Goal: Task Accomplishment & Management: Manage account settings

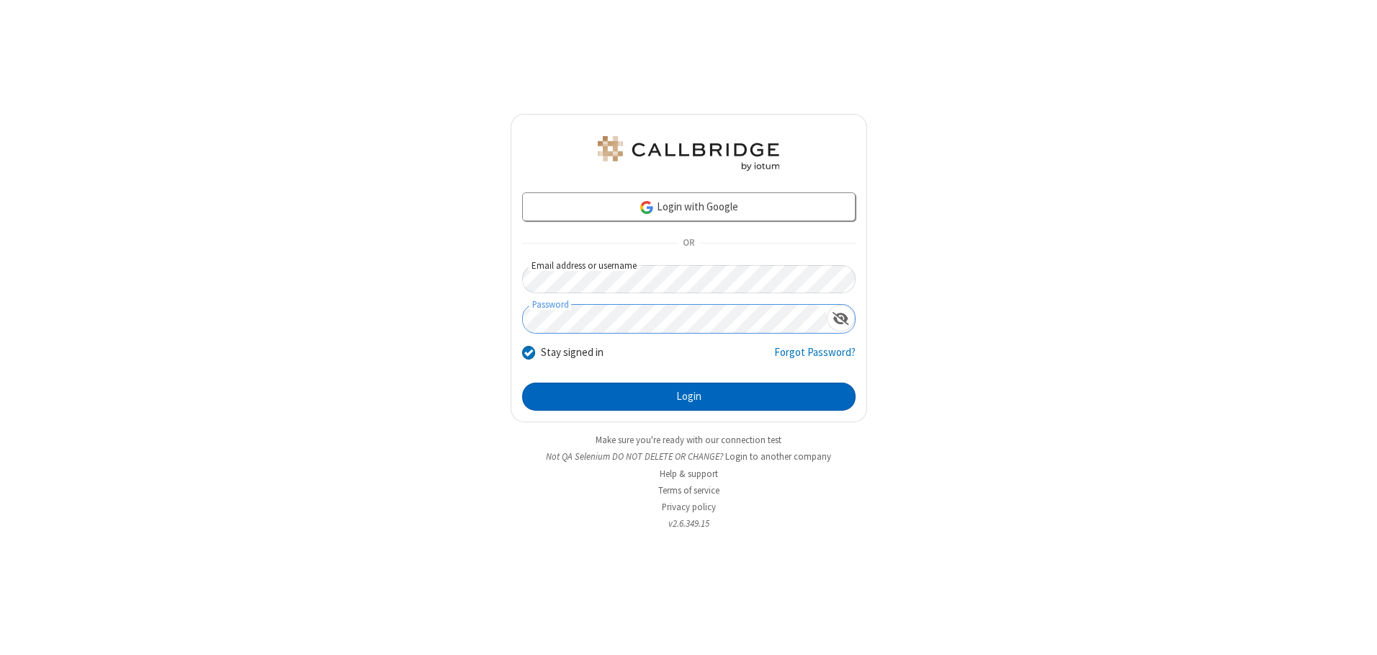
click at [689, 396] on button "Login" at bounding box center [688, 396] width 333 height 29
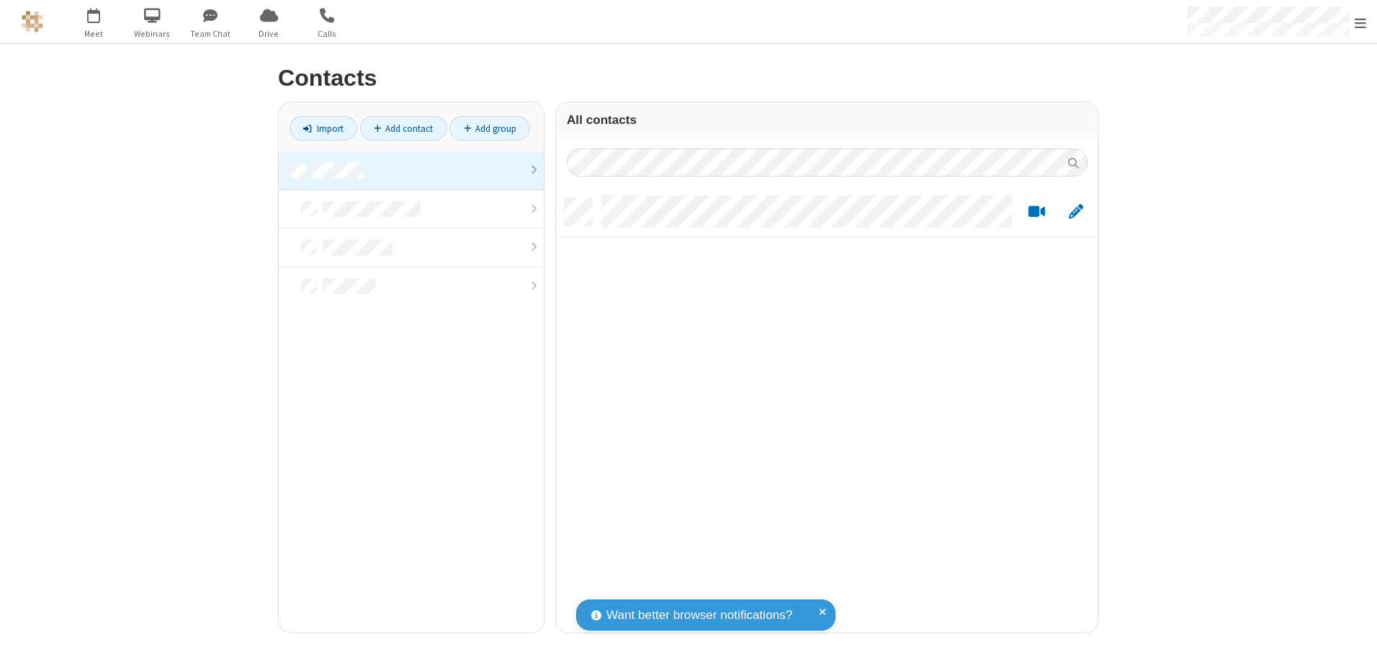
scroll to position [434, 532]
click at [411, 170] on link at bounding box center [411, 170] width 265 height 39
click at [403, 128] on link "Add contact" at bounding box center [403, 128] width 87 height 24
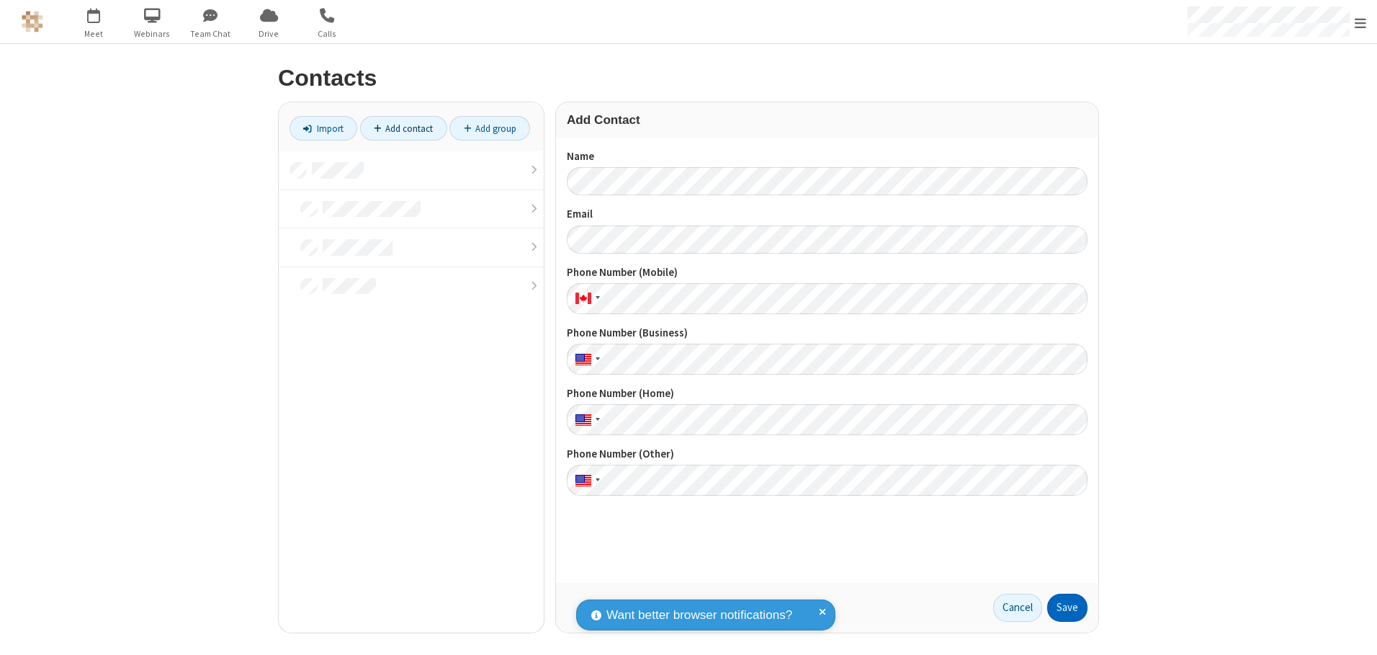
click at [1067, 607] on button "Save" at bounding box center [1067, 608] width 40 height 29
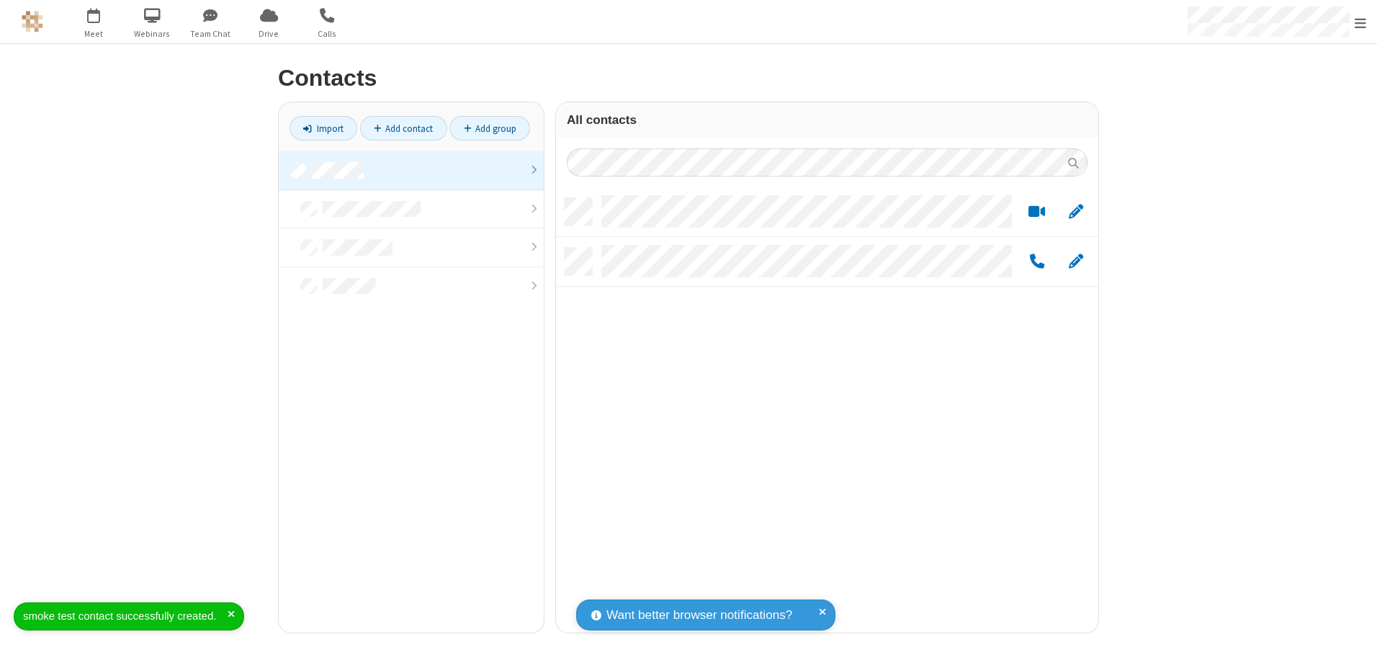
scroll to position [434, 532]
